Goal: Information Seeking & Learning: Understand process/instructions

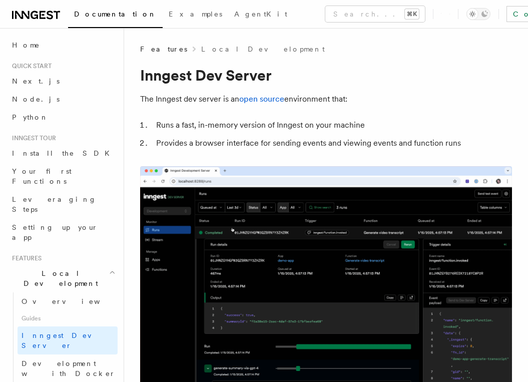
click at [15, 137] on span "Inngest tour" at bounding box center [32, 138] width 48 height 8
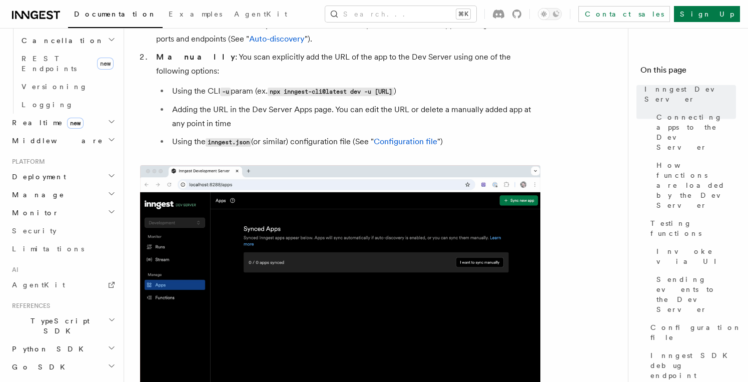
scroll to position [831, 0]
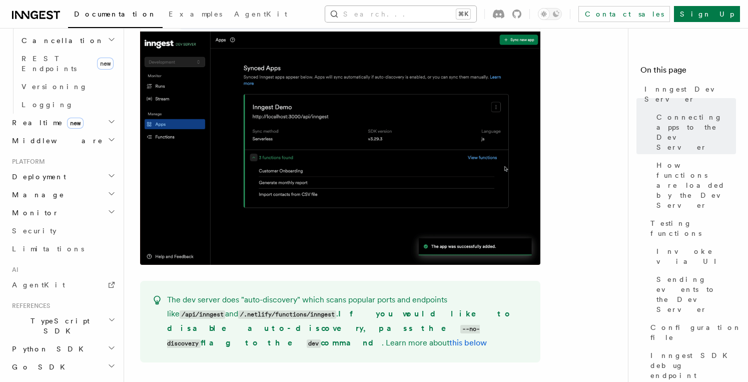
click at [409, 10] on button "Search... ⌘K" at bounding box center [400, 14] width 151 height 16
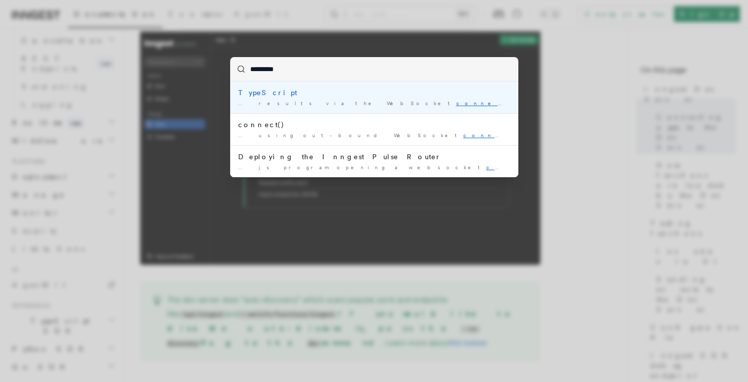
type input "**********"
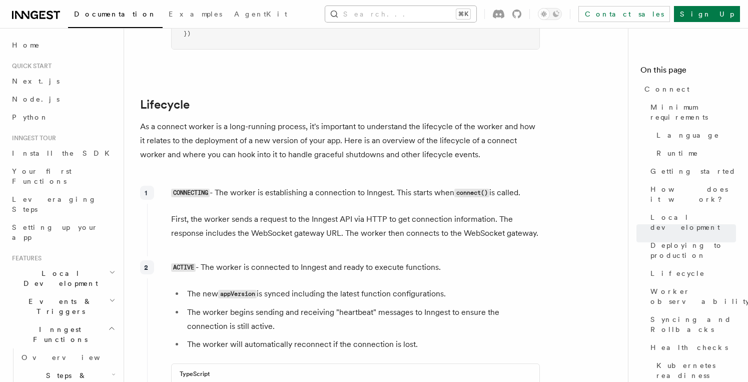
click at [396, 14] on button "Search... ⌘K" at bounding box center [400, 14] width 151 height 16
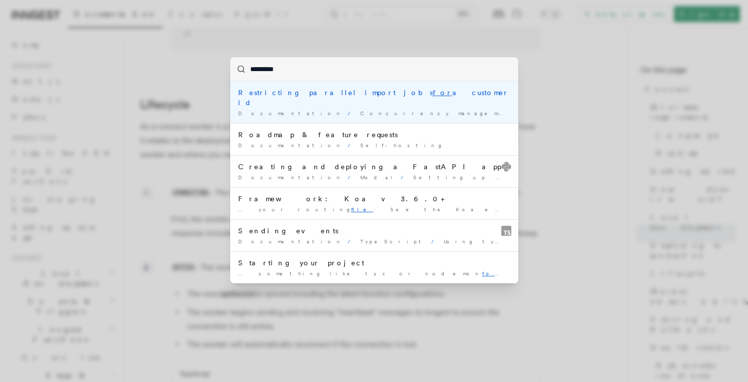
type input "**********"
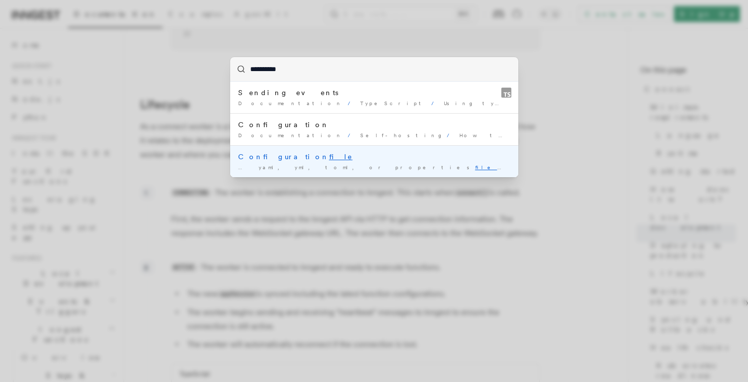
click at [394, 161] on div "Configuration file" at bounding box center [374, 157] width 272 height 10
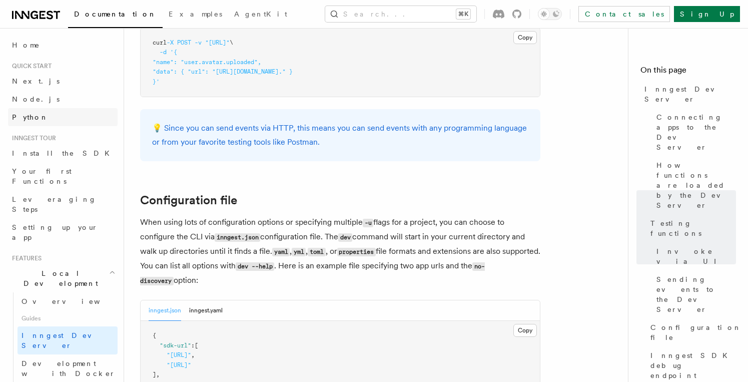
scroll to position [2419, 0]
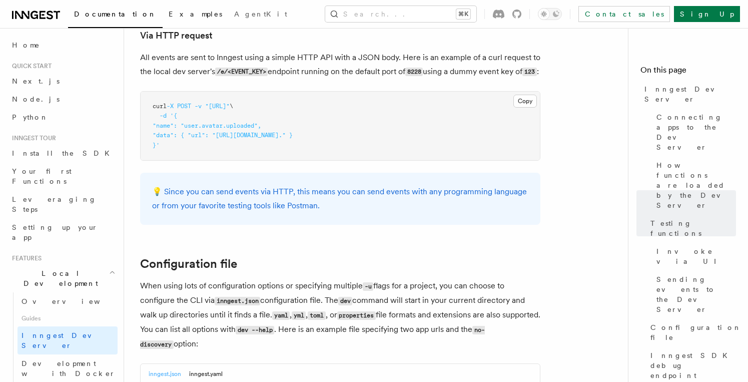
click at [169, 15] on span "Examples" at bounding box center [196, 14] width 54 height 8
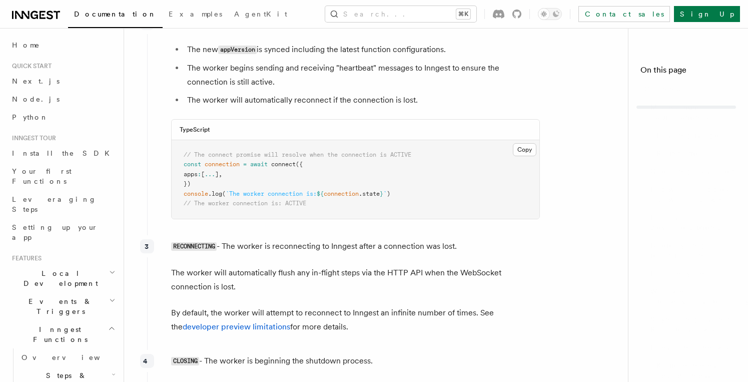
scroll to position [2312, 0]
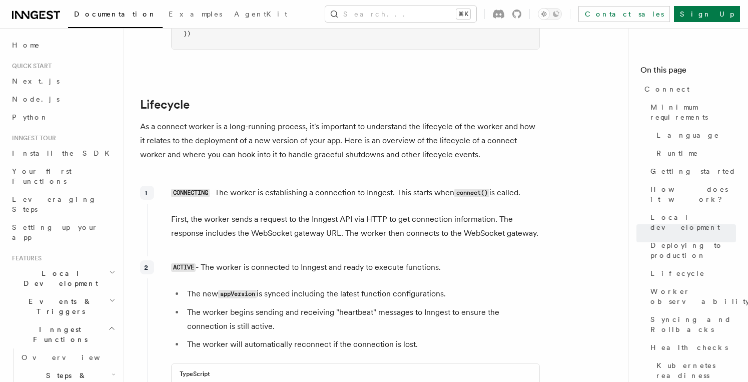
scroll to position [831, 0]
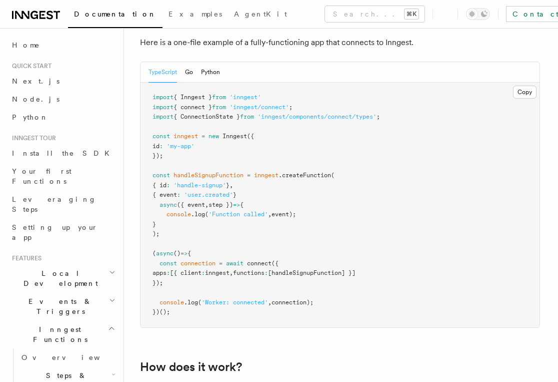
scroll to position [734, 0]
